Goal: Transaction & Acquisition: Purchase product/service

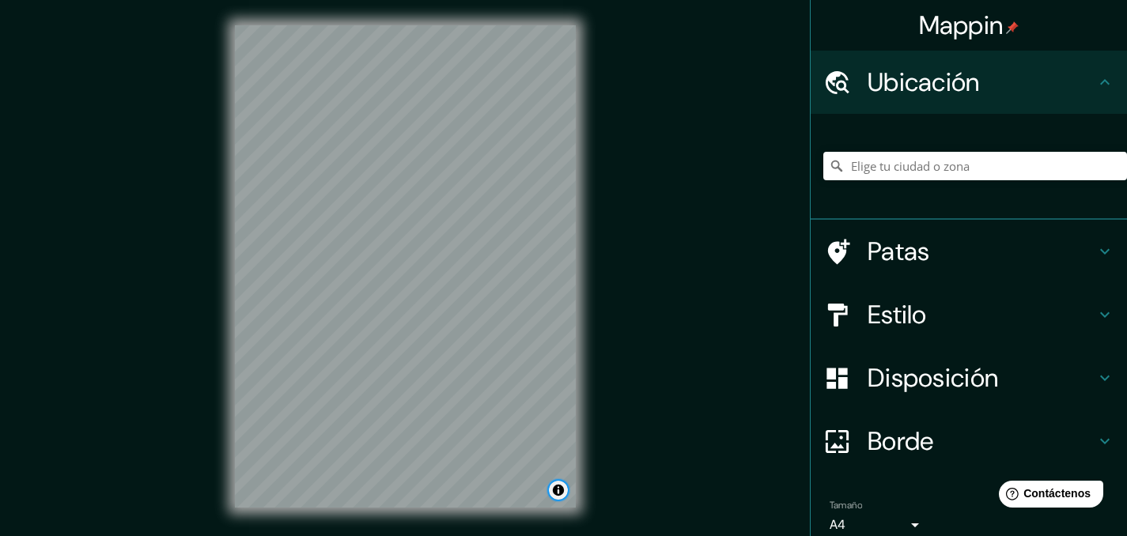
click at [559, 495] on button "Activar o desactivar atribución" at bounding box center [558, 490] width 19 height 19
click at [656, 424] on div "Mappin Ubicación Patas Estilo Disposición Borde Elige un borde. Consejo : puede…" at bounding box center [563, 279] width 1127 height 558
click at [929, 149] on div at bounding box center [975, 166] width 304 height 79
click at [928, 163] on input "Elige tu ciudad o zona" at bounding box center [975, 166] width 304 height 28
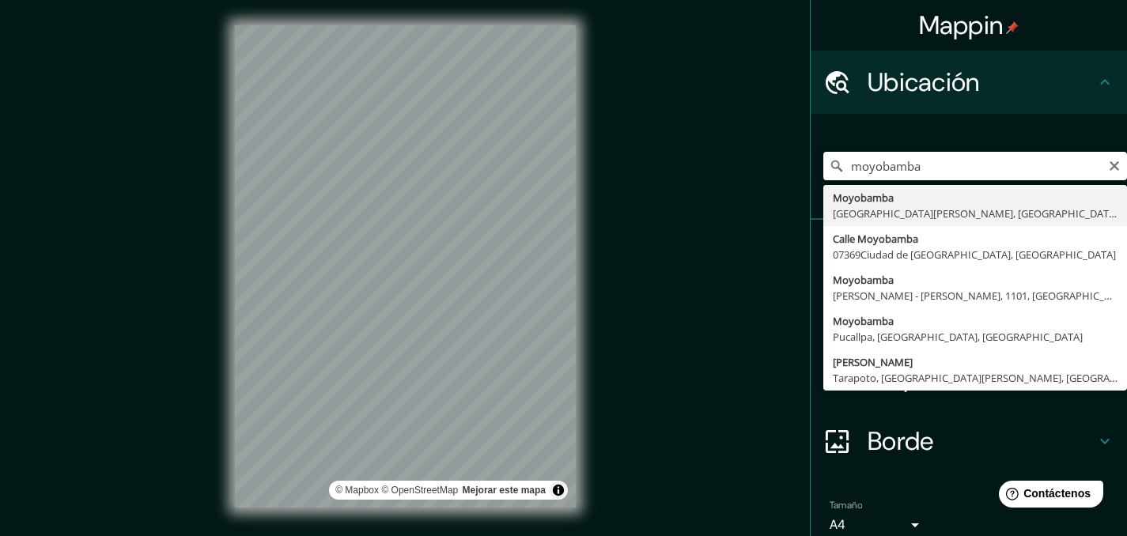
type input "Moyobamba, [GEOGRAPHIC_DATA][PERSON_NAME], [GEOGRAPHIC_DATA]"
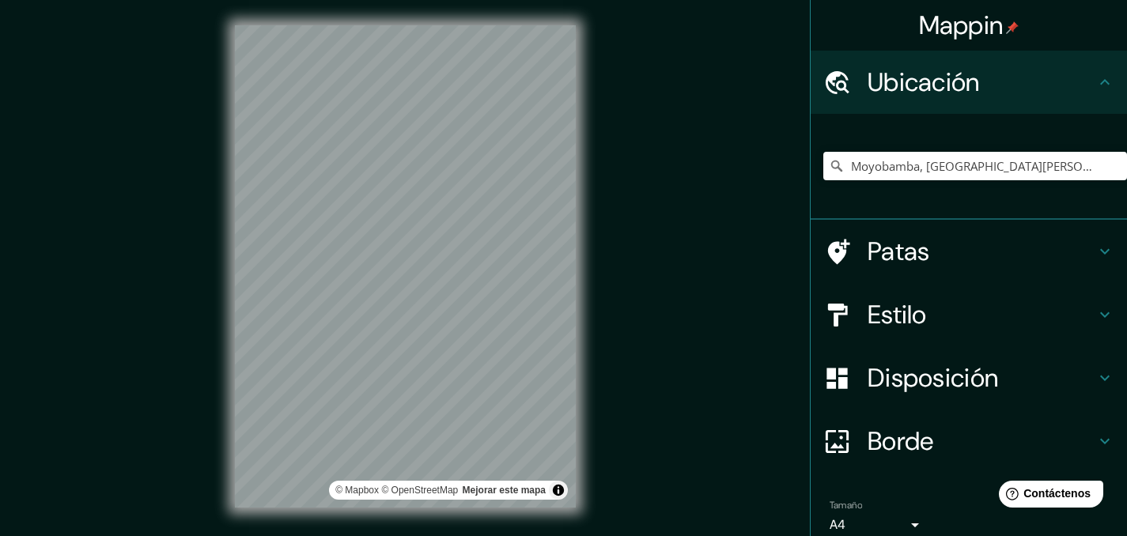
click at [985, 240] on h4 "Patas" at bounding box center [982, 252] width 228 height 32
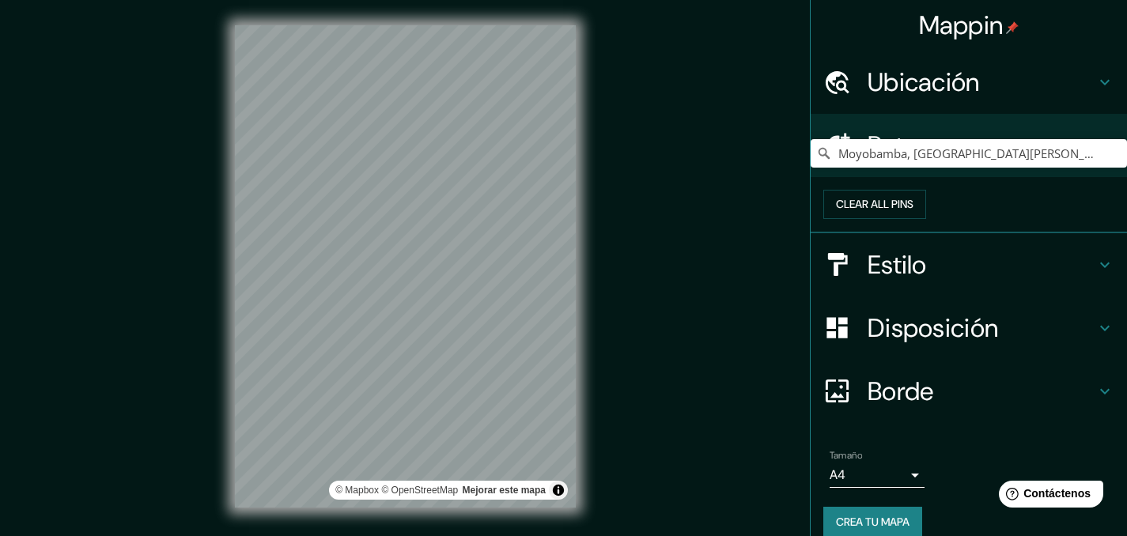
click at [989, 281] on h4 "Estilo" at bounding box center [982, 265] width 228 height 32
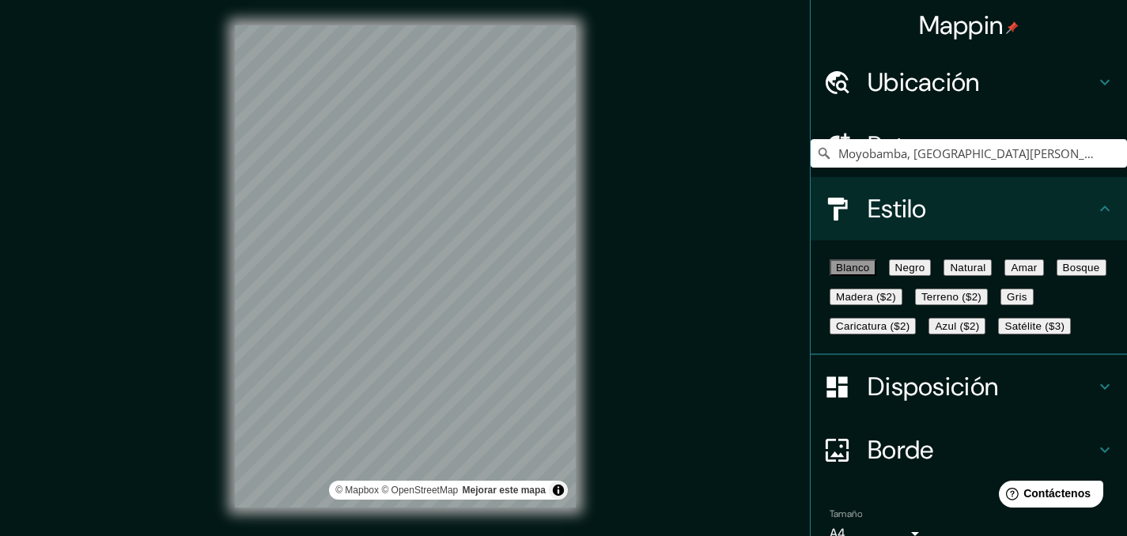
click at [932, 276] on button "Negro" at bounding box center [910, 267] width 43 height 17
click at [857, 273] on font "Blanco" at bounding box center [853, 268] width 34 height 12
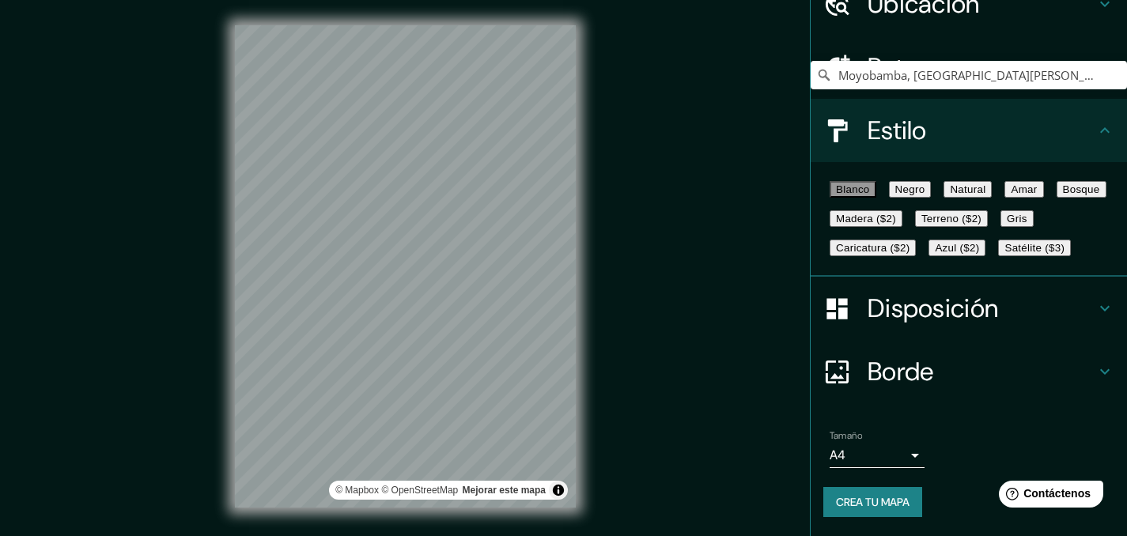
scroll to position [90, 0]
click at [1064, 115] on h4 "Estilo" at bounding box center [982, 131] width 228 height 32
click at [1095, 121] on icon at bounding box center [1104, 130] width 19 height 19
click at [1100, 121] on icon at bounding box center [1104, 130] width 19 height 19
click at [1064, 118] on h4 "Estilo" at bounding box center [982, 131] width 228 height 32
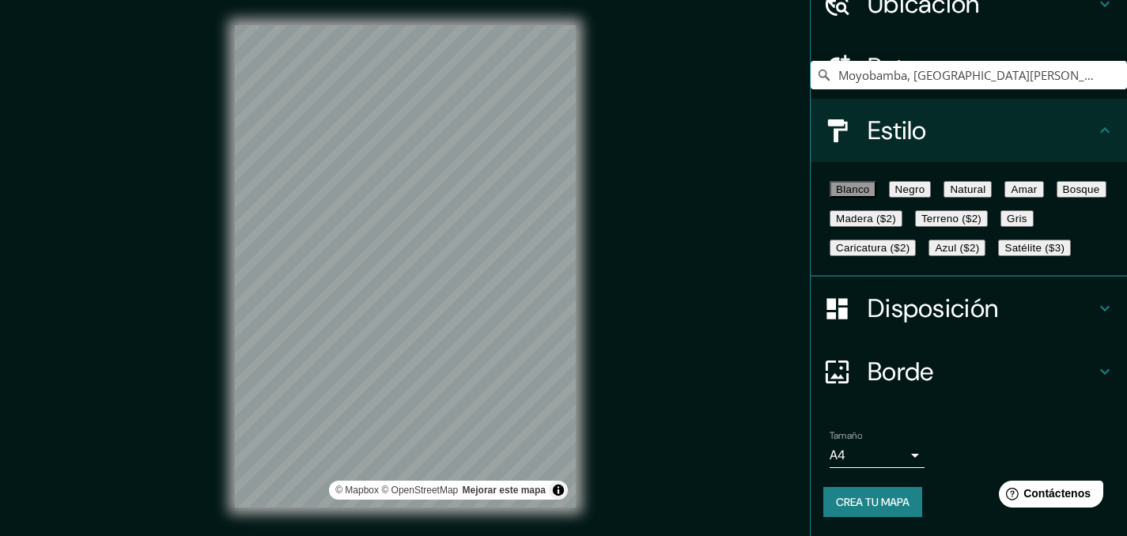
click at [877, 122] on font "Estilo" at bounding box center [897, 130] width 59 height 33
click at [857, 185] on font "Blanco" at bounding box center [853, 190] width 34 height 12
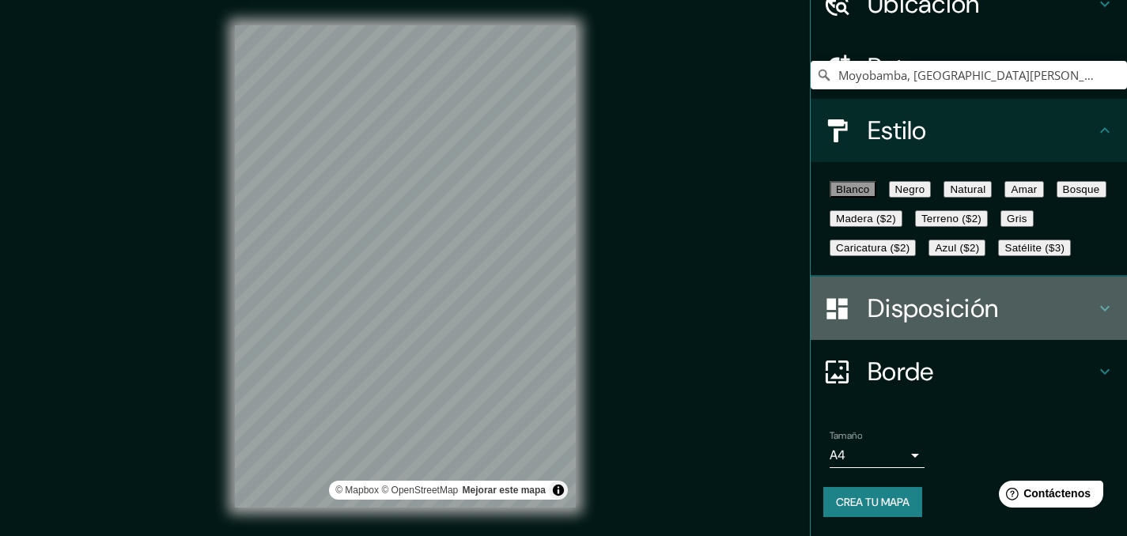
click at [929, 315] on font "Disposición" at bounding box center [933, 308] width 131 height 33
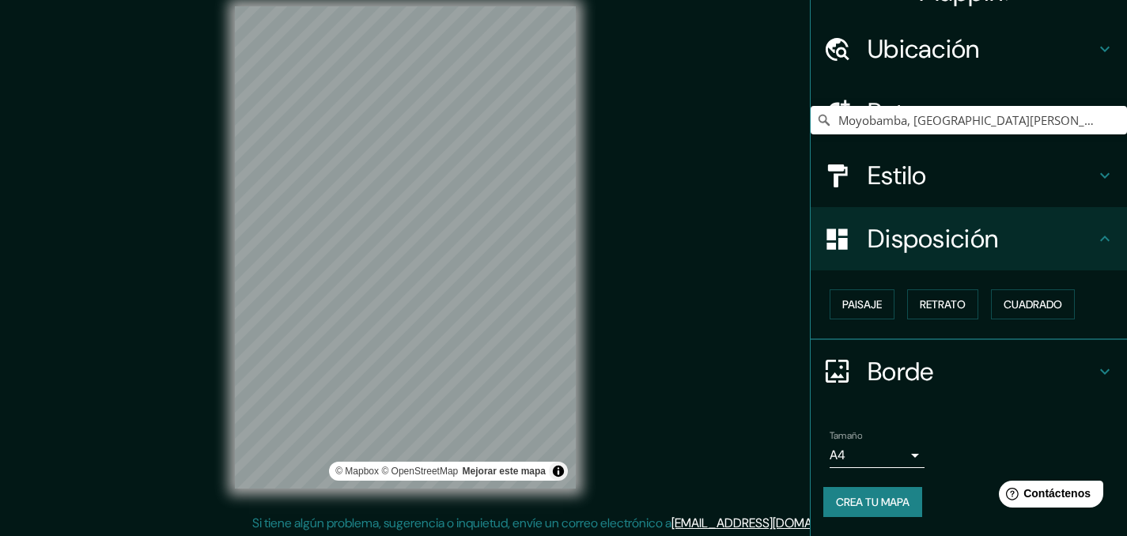
scroll to position [22, 0]
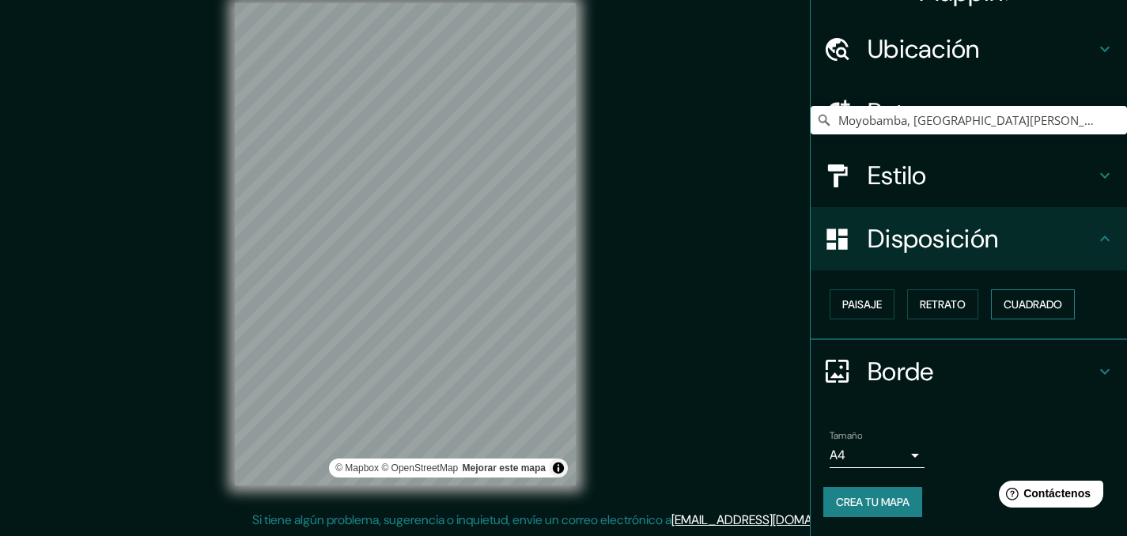
click at [1028, 290] on button "Cuadrado" at bounding box center [1033, 304] width 84 height 30
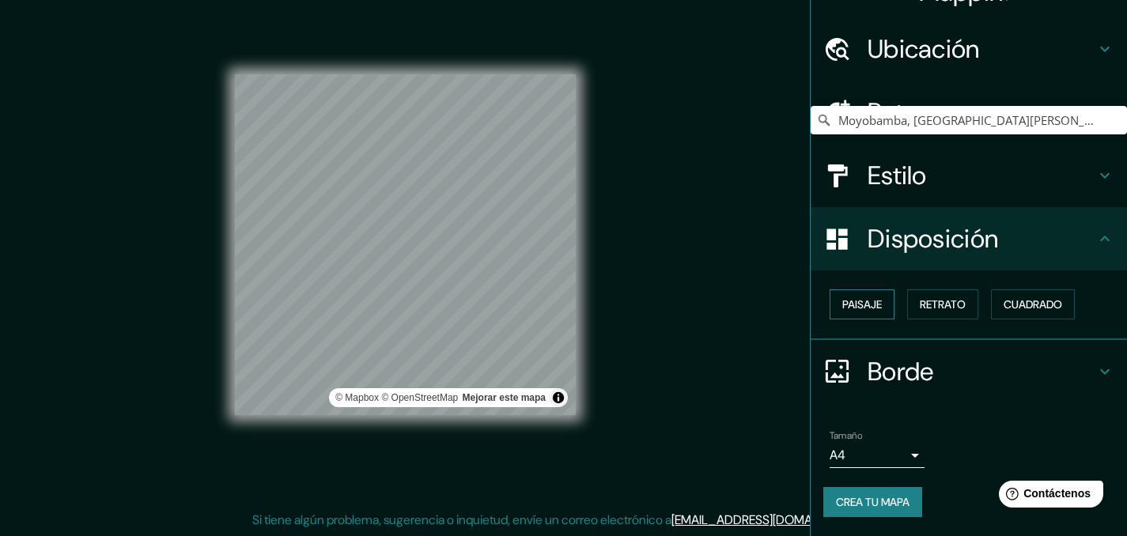
click at [861, 312] on font "Paisaje" at bounding box center [862, 304] width 40 height 14
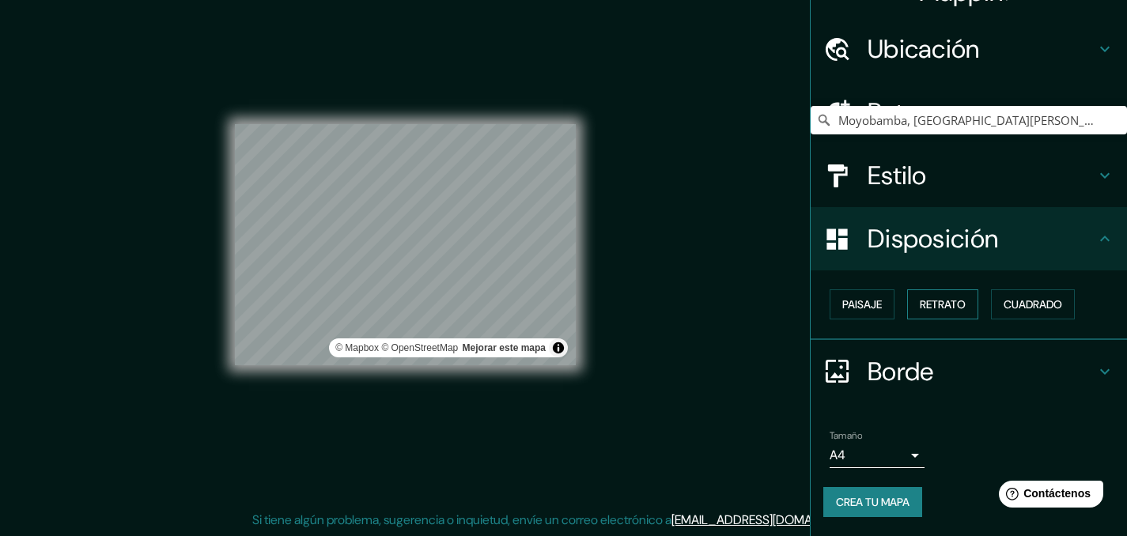
click at [933, 305] on font "Retrato" at bounding box center [943, 304] width 46 height 14
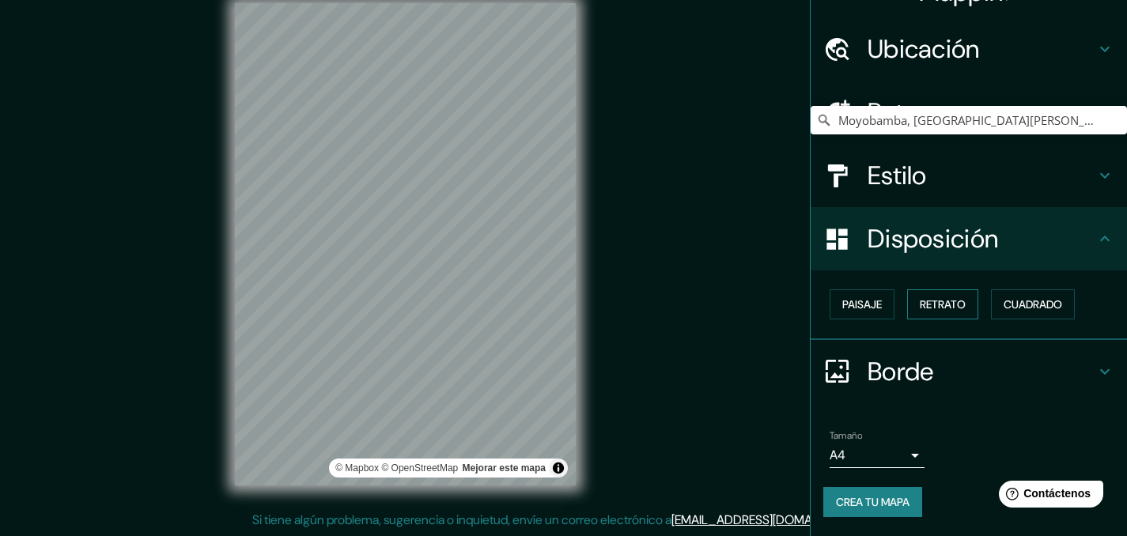
click at [933, 305] on font "Retrato" at bounding box center [943, 304] width 46 height 14
click at [927, 357] on h4 "Borde" at bounding box center [982, 372] width 228 height 32
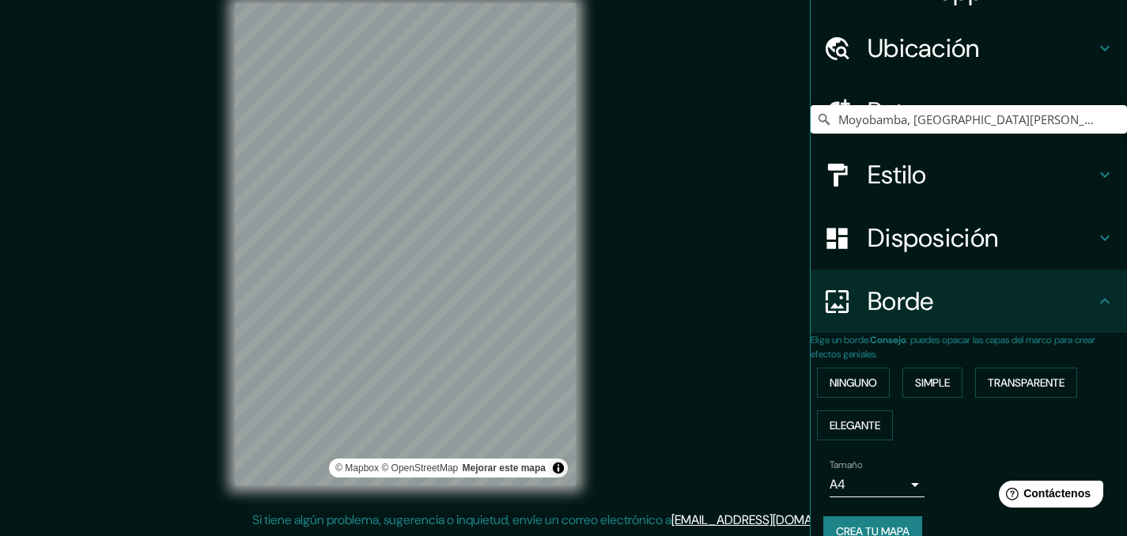
scroll to position [78, 0]
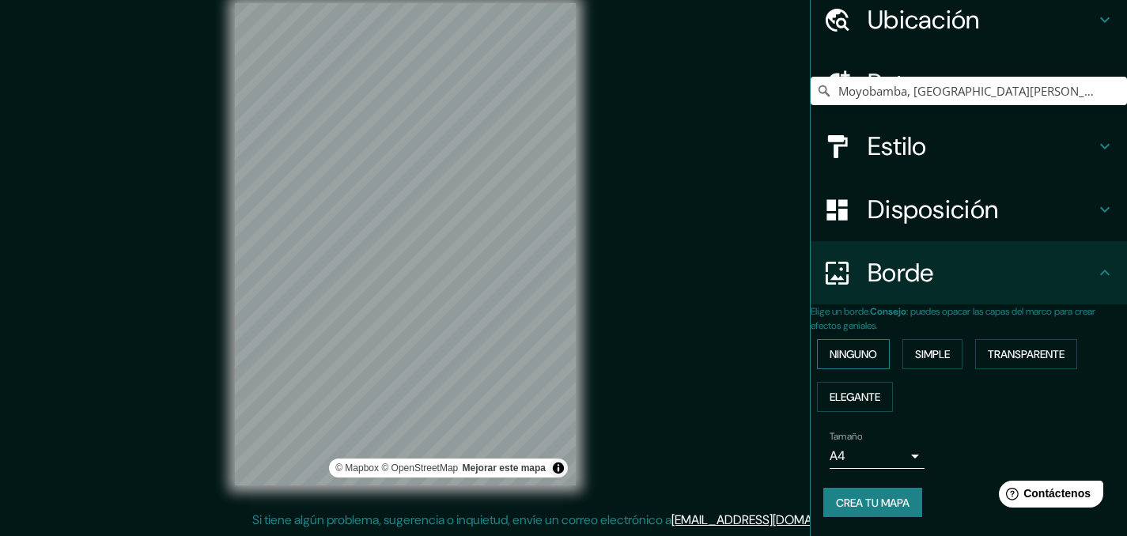
click at [860, 347] on font "Ninguno" at bounding box center [853, 354] width 47 height 14
click at [929, 347] on font "Simple" at bounding box center [932, 354] width 35 height 14
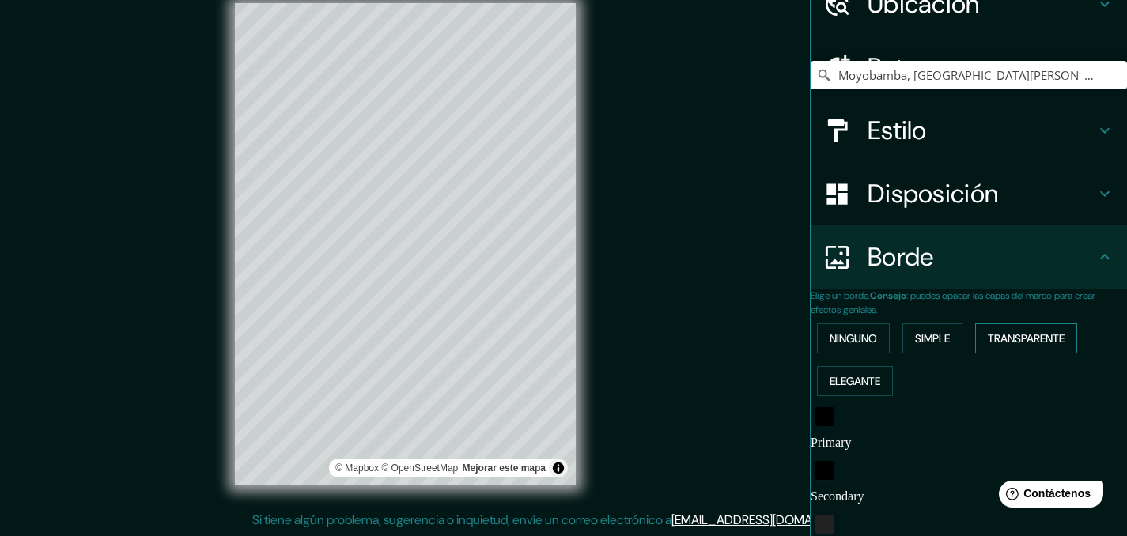
click at [1007, 340] on font "Transparente" at bounding box center [1026, 338] width 77 height 14
click at [899, 380] on div "Ninguno Simple Transparente Elegante" at bounding box center [969, 359] width 316 height 85
click at [858, 387] on font "Elegante" at bounding box center [855, 381] width 51 height 14
click at [831, 331] on font "Ninguno" at bounding box center [853, 338] width 47 height 21
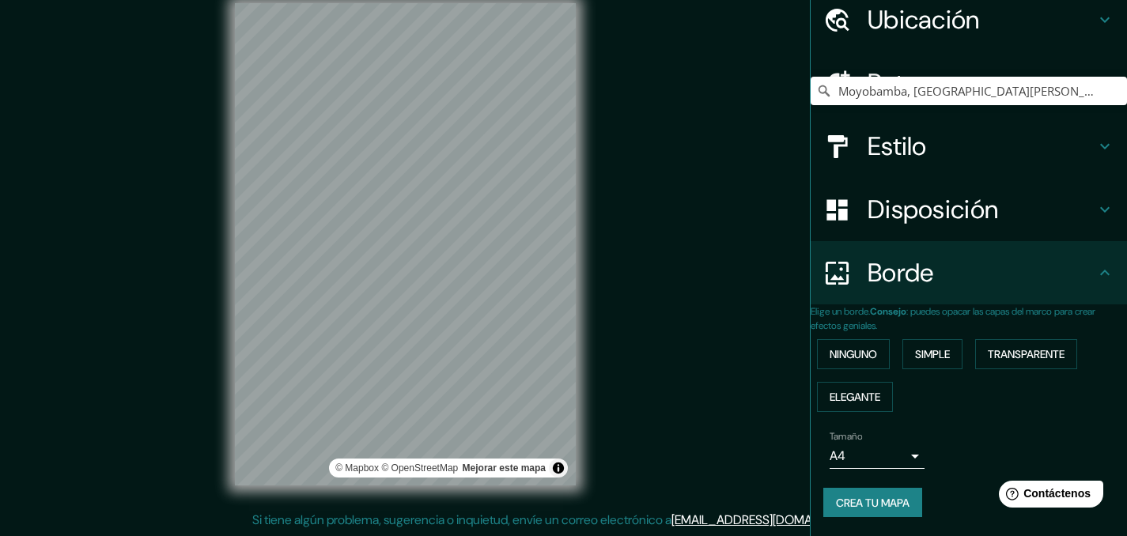
click at [895, 455] on body "Mappin Ubicación Moyobamba, [GEOGRAPHIC_DATA][PERSON_NAME], [GEOGRAPHIC_DATA] P…" at bounding box center [563, 246] width 1127 height 536
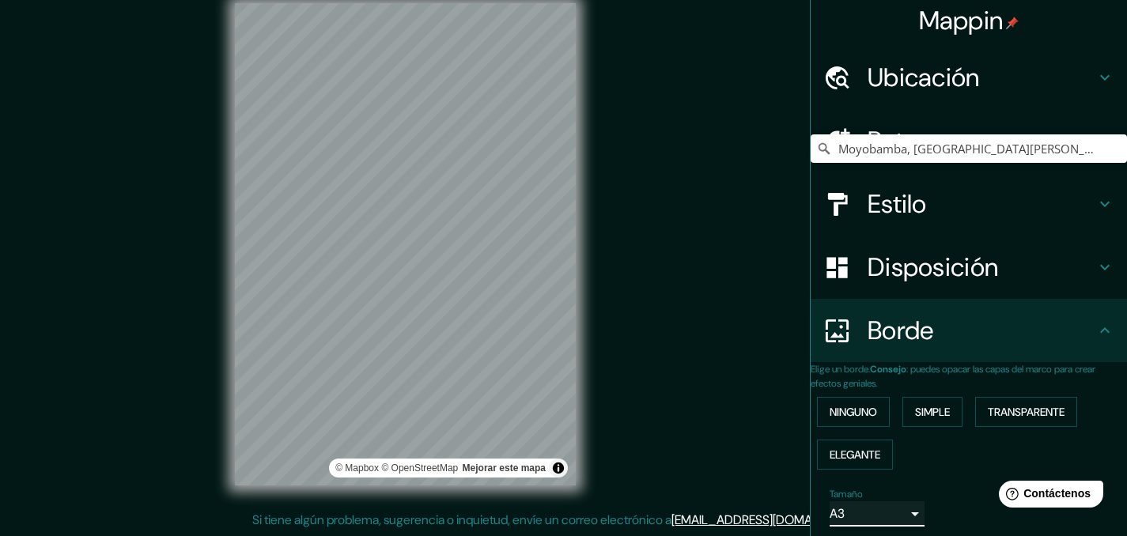
scroll to position [0, 0]
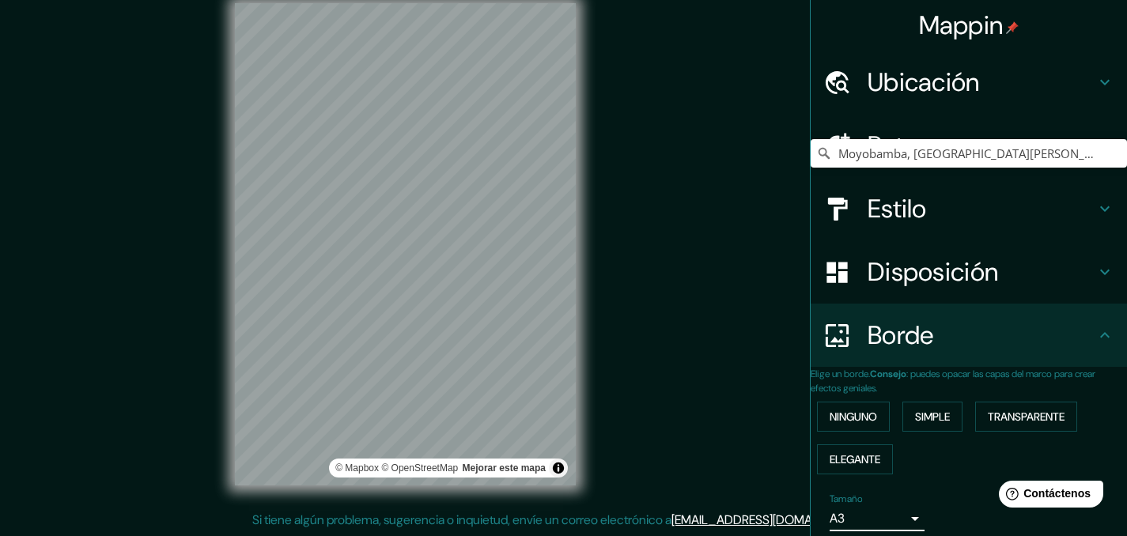
click at [937, 77] on font "Ubicación" at bounding box center [924, 82] width 112 height 33
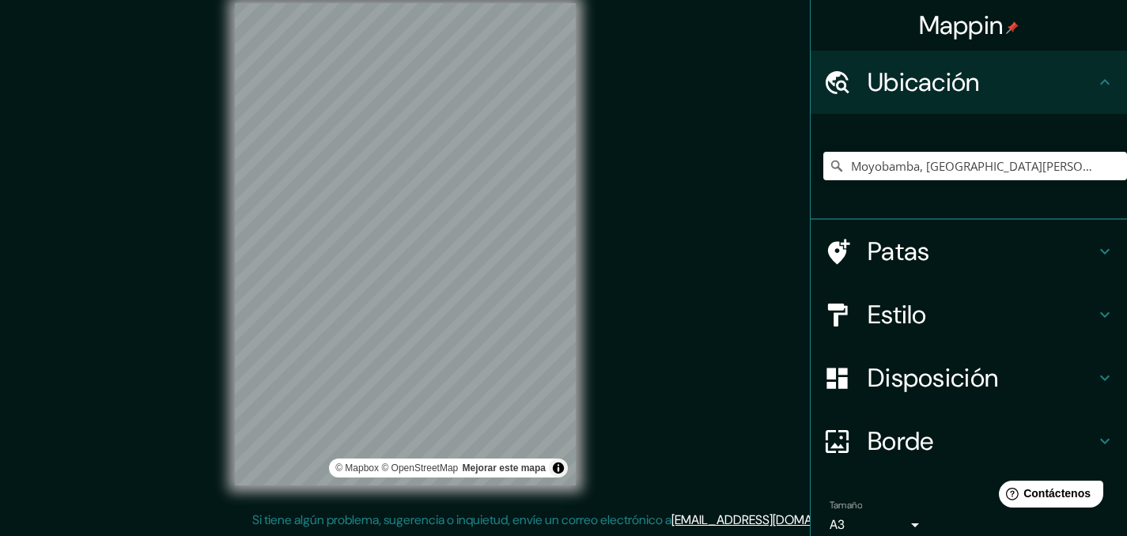
click at [976, 248] on h4 "Patas" at bounding box center [982, 252] width 228 height 32
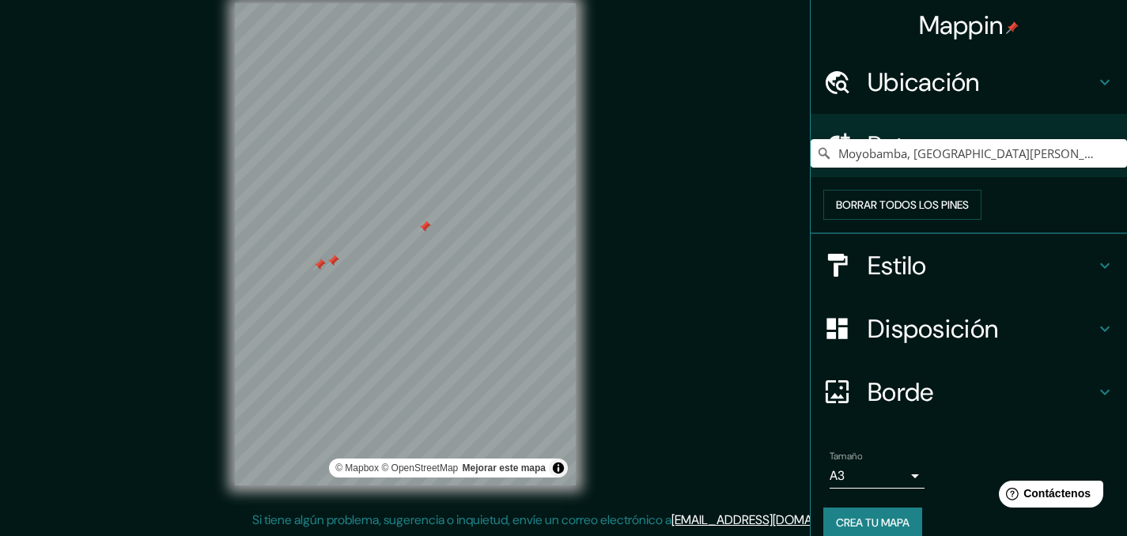
click at [987, 146] on h4 "Patas" at bounding box center [982, 146] width 228 height 32
click at [881, 149] on font "Patas" at bounding box center [899, 145] width 62 height 33
click at [828, 144] on icon at bounding box center [839, 145] width 22 height 25
click at [948, 212] on font "Borrar todos los pines" at bounding box center [902, 205] width 133 height 14
click at [986, 104] on div "Ubicación" at bounding box center [969, 82] width 316 height 63
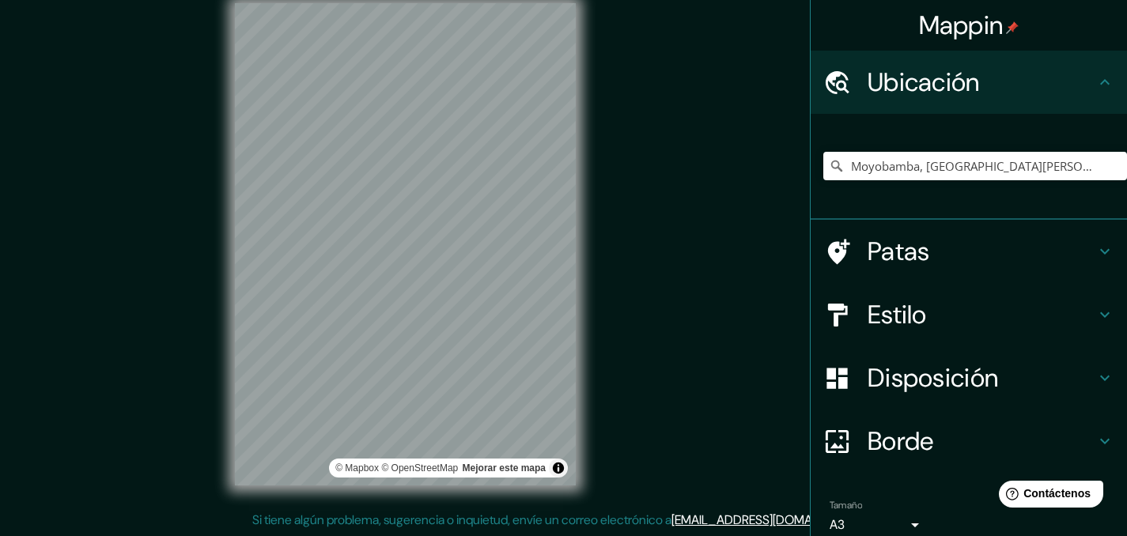
click at [976, 263] on h4 "Patas" at bounding box center [982, 252] width 228 height 32
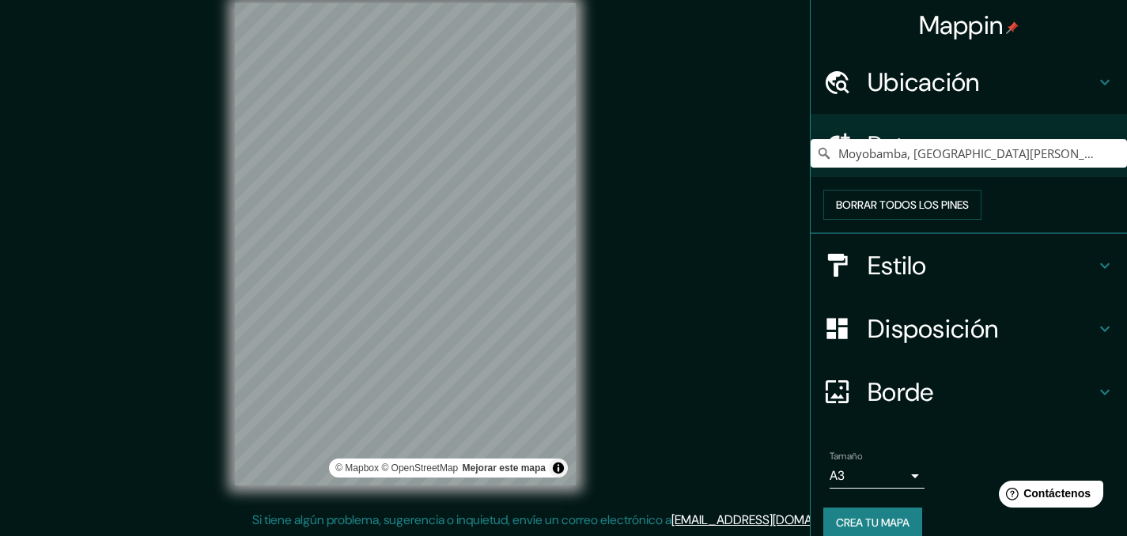
click at [980, 282] on h4 "Estilo" at bounding box center [982, 266] width 228 height 32
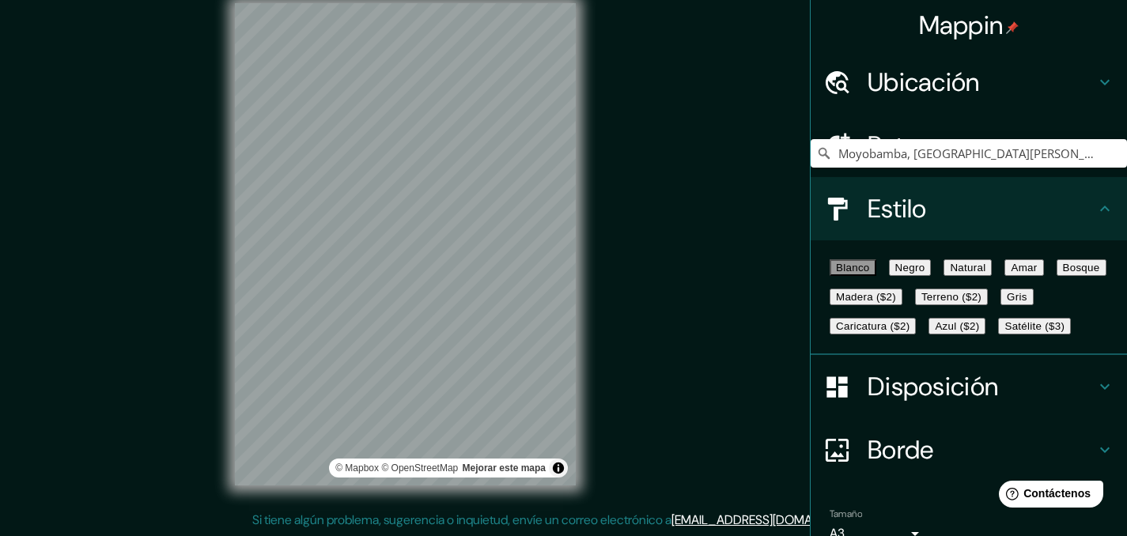
click at [921, 303] on font "Terreno ($2)" at bounding box center [951, 297] width 60 height 12
click at [881, 332] on font "Caricatura ($2)" at bounding box center [873, 326] width 74 height 12
click at [979, 332] on font "Azul ($2)" at bounding box center [957, 326] width 44 height 12
click at [1005, 332] on font "Satélite ($3)" at bounding box center [1035, 326] width 60 height 12
click at [863, 274] on font "Blanco" at bounding box center [853, 268] width 34 height 12
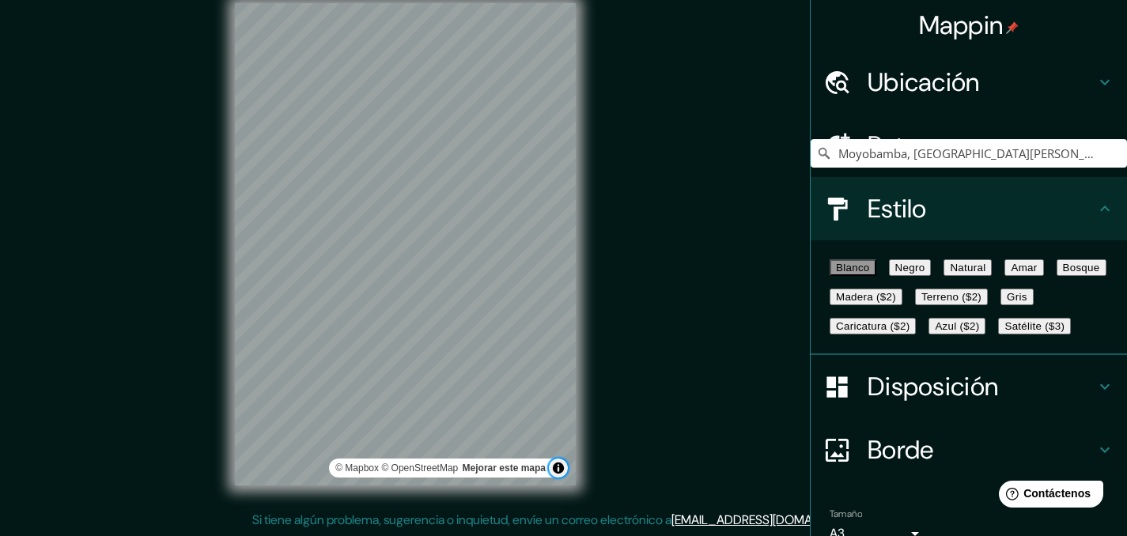
click at [556, 472] on button "Activar o desactivar atribución" at bounding box center [558, 468] width 19 height 19
click at [521, 471] on font "Mejorar este mapa" at bounding box center [504, 468] width 83 height 11
click at [868, 274] on font "Blanco" at bounding box center [853, 268] width 34 height 12
click at [1056, 214] on h4 "Estilo" at bounding box center [982, 209] width 228 height 32
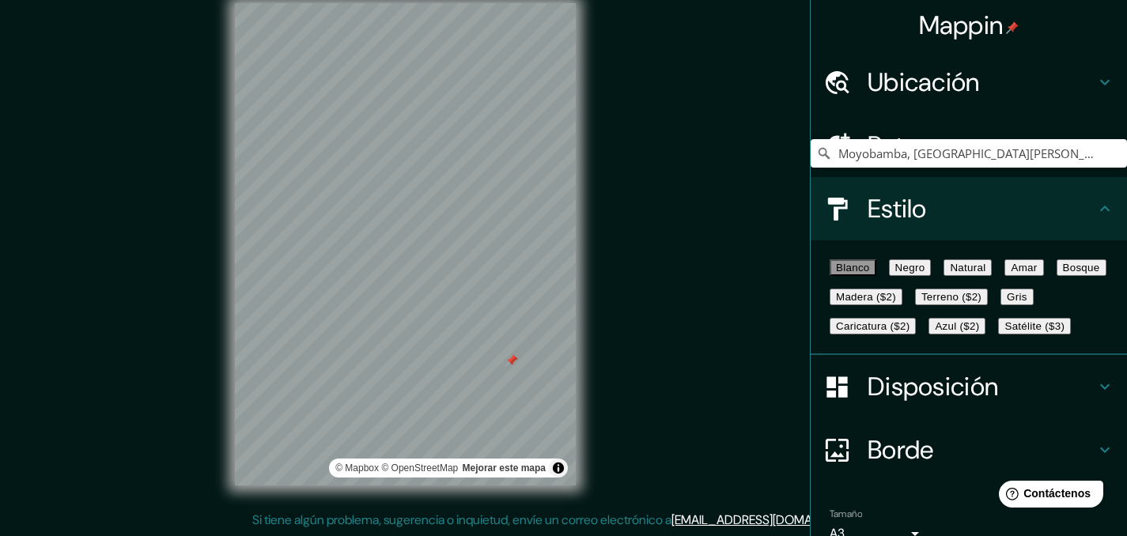
click at [986, 74] on h4 "Ubicación" at bounding box center [982, 82] width 228 height 32
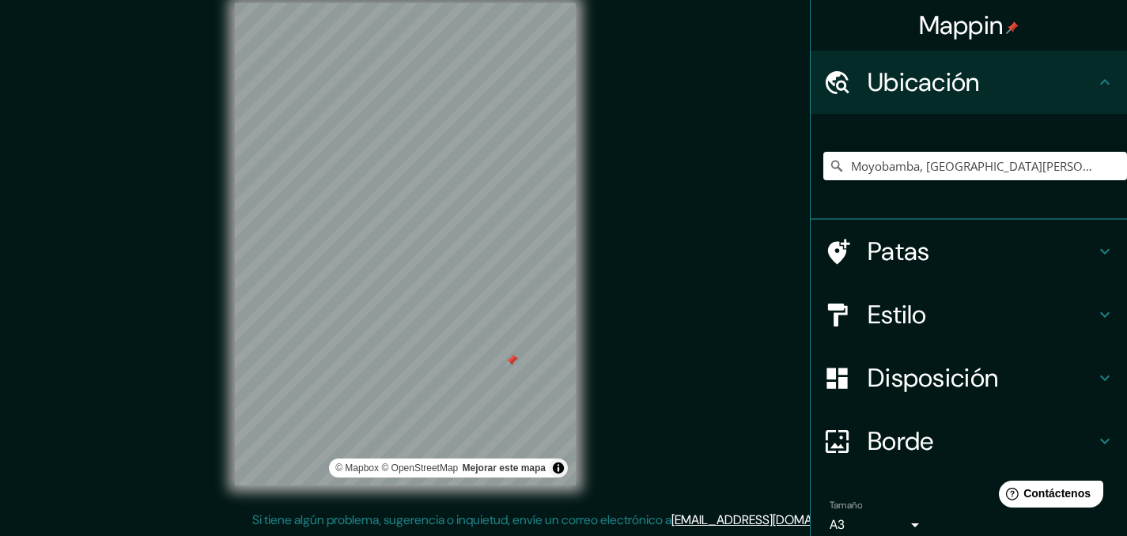
click at [895, 314] on font "Estilo" at bounding box center [897, 314] width 59 height 33
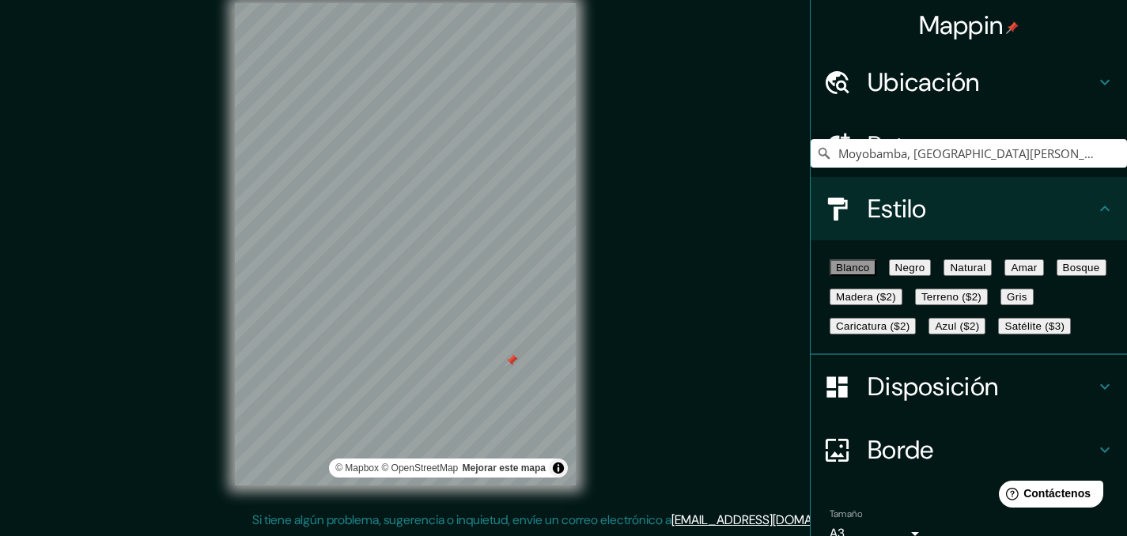
click at [880, 210] on font "Estilo" at bounding box center [897, 208] width 59 height 33
click at [494, 470] on font "Mejorar este mapa" at bounding box center [504, 468] width 83 height 11
click at [936, 18] on font "Mappin" at bounding box center [961, 25] width 85 height 33
